Goal: Task Accomplishment & Management: Use online tool/utility

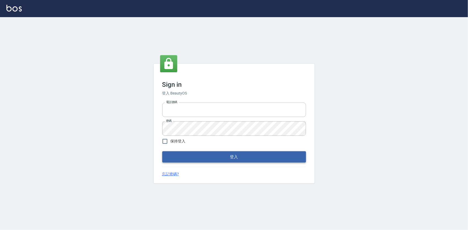
type input "0922670776"
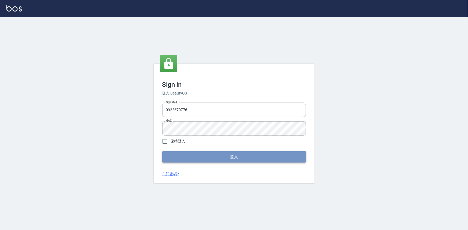
click at [217, 157] on button "登入" at bounding box center [234, 156] width 144 height 11
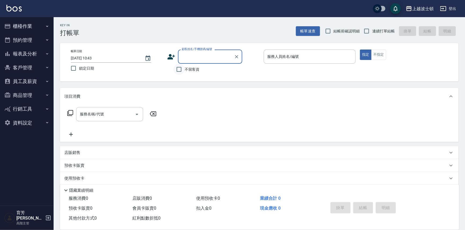
click at [184, 70] on input "不留客資" at bounding box center [178, 69] width 11 height 11
click at [198, 50] on div "顧客姓名/手機號碼/編號" at bounding box center [210, 57] width 64 height 14
click at [179, 68] on input "不留客資" at bounding box center [178, 69] width 11 height 11
checkbox input "false"
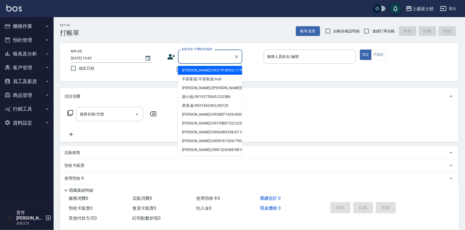
click at [189, 57] on input "顧客姓名/手機號碼/編號" at bounding box center [205, 56] width 51 height 9
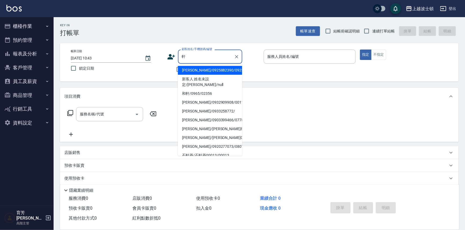
click at [196, 69] on li "[PERSON_NAME]/0925882390/0925882" at bounding box center [210, 70] width 64 height 9
type input "[PERSON_NAME]/0925882390/0925882"
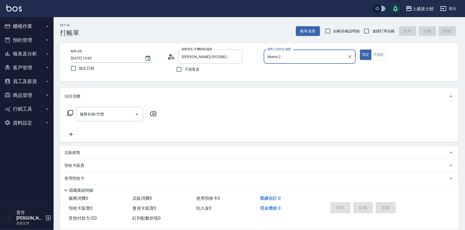
type input "Akemi-2"
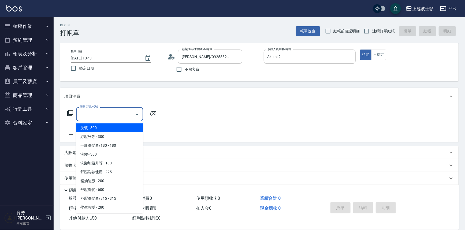
click at [114, 116] on input "服務名稱/代號" at bounding box center [106, 114] width 54 height 9
click at [118, 126] on span "洗髮 - 300" at bounding box center [109, 128] width 67 height 9
type input "洗髮(201)"
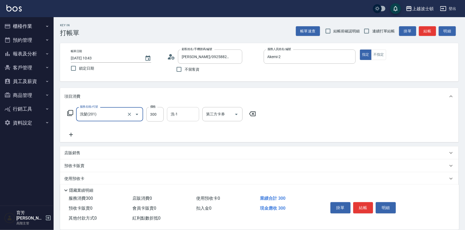
click at [193, 113] on input "洗-1" at bounding box center [182, 114] width 27 height 9
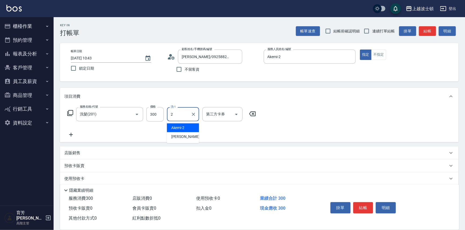
click at [192, 126] on div "Akemi -2" at bounding box center [183, 128] width 32 height 9
type input "Akemi-2"
click at [70, 134] on icon at bounding box center [70, 135] width 13 height 6
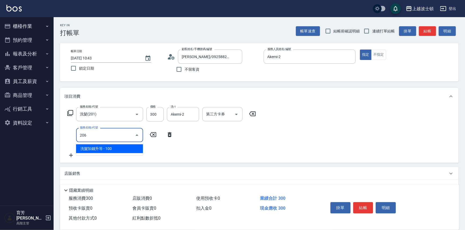
click at [110, 147] on span "洗髮加錢升等 - 100" at bounding box center [109, 149] width 67 height 9
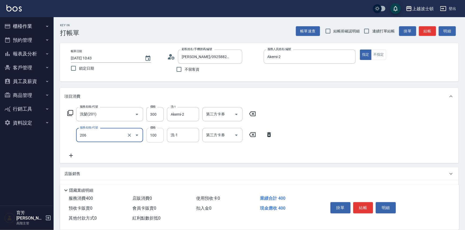
type input "洗髮加錢升等(206)"
click at [160, 135] on input "100" at bounding box center [154, 135] width 17 height 14
type input "50"
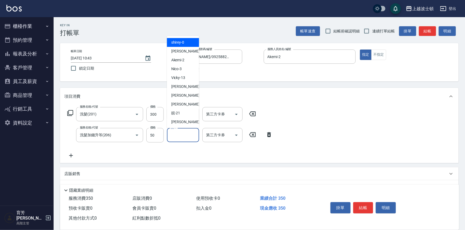
click at [190, 136] on input "洗-1" at bounding box center [182, 135] width 27 height 9
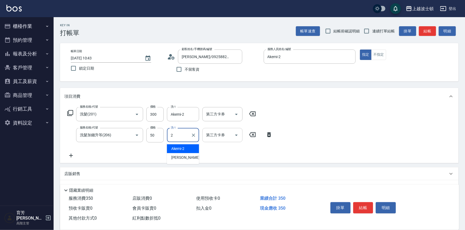
drag, startPoint x: 188, startPoint y: 147, endPoint x: 211, endPoint y: 140, distance: 24.0
click at [188, 147] on div "Akemi -2" at bounding box center [183, 149] width 32 height 9
type input "Akemi-2"
click at [371, 116] on div "服務名稱/代號 洗髮(201) 服務名稱/代號 價格 300 價格 洗-1 Akemi-2 洗-1 第三方卡券 第三方卡券 服務名稱/代號 洗髮加錢升等(20…" at bounding box center [259, 134] width 399 height 58
click at [368, 206] on button "結帳" at bounding box center [363, 207] width 20 height 11
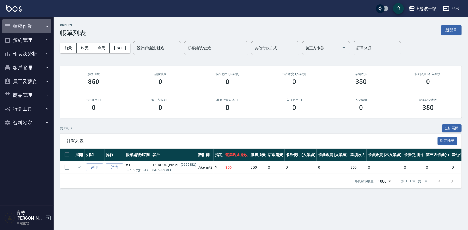
click at [22, 27] on button "櫃檯作業" at bounding box center [26, 26] width 49 height 14
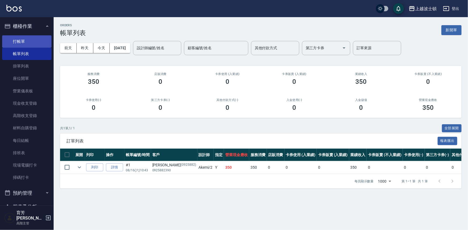
click at [23, 43] on link "打帳單" at bounding box center [26, 41] width 49 height 12
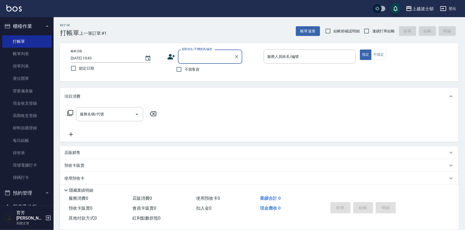
click at [188, 67] on span "不留客資" at bounding box center [192, 70] width 15 height 6
click at [185, 67] on input "不留客資" at bounding box center [178, 69] width 11 height 11
checkbox input "true"
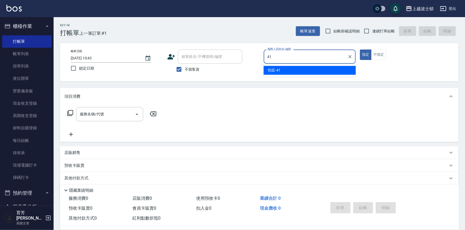
type input "怡廷-41"
type button "true"
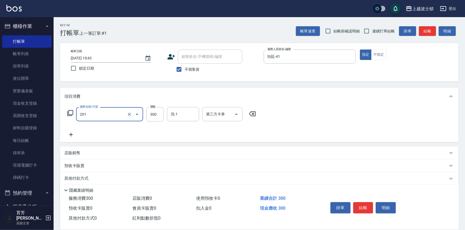
type input "洗髮(201)"
type input "怡廷-41"
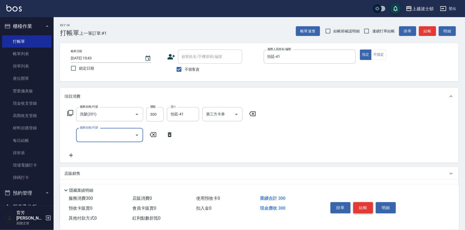
click at [362, 205] on button "結帳" at bounding box center [363, 207] width 20 height 11
